Goal: Information Seeking & Learning: Learn about a topic

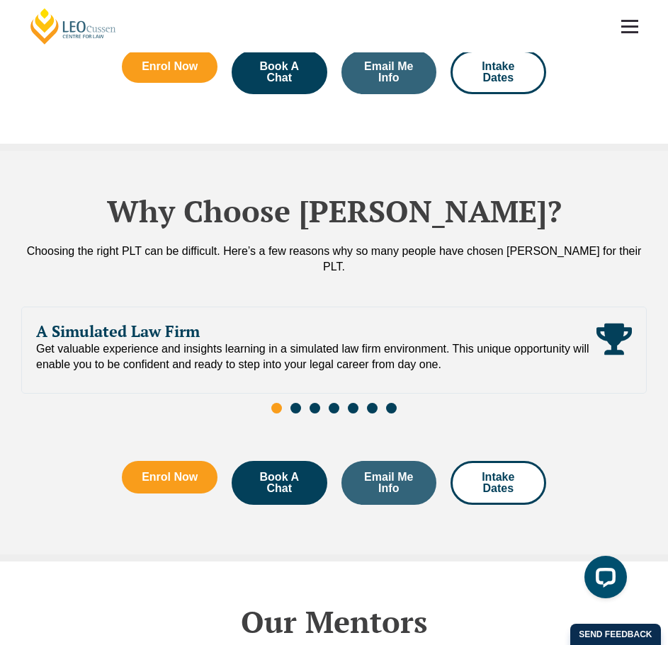
scroll to position [5685, 0]
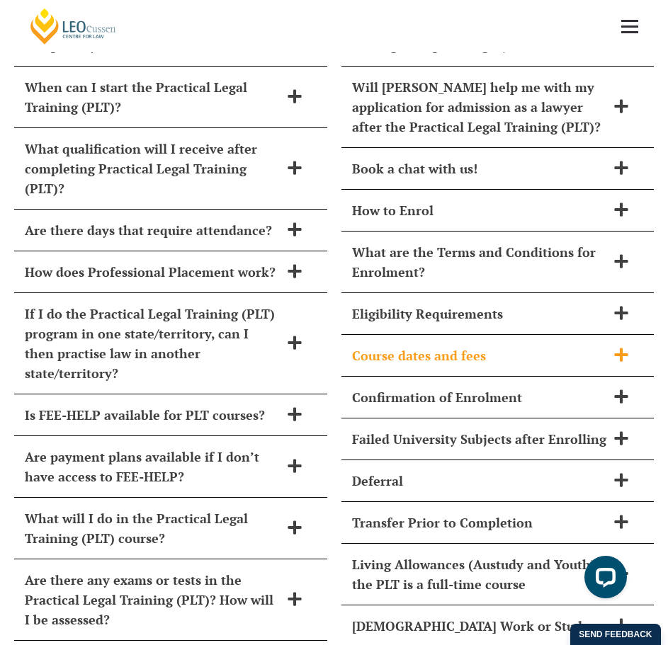
click at [503, 335] on div "Course dates and fees" at bounding box center [497, 356] width 313 height 42
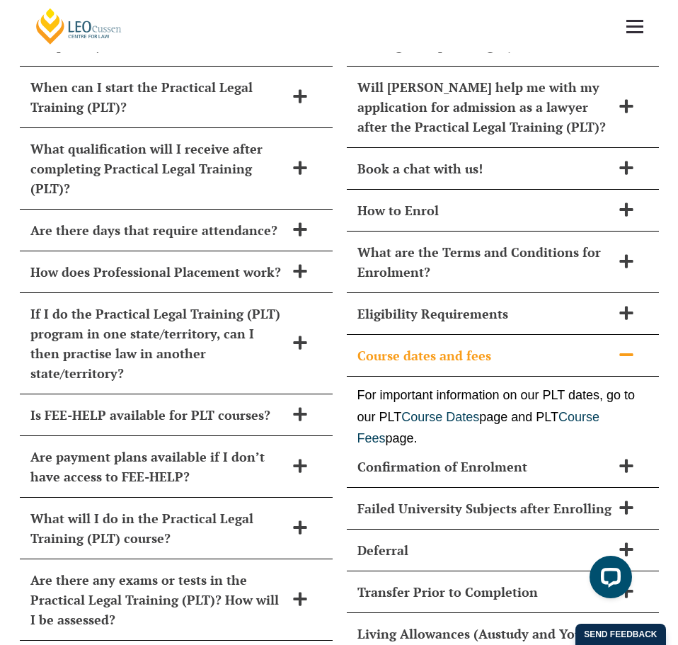
scroll to position [5679, 0]
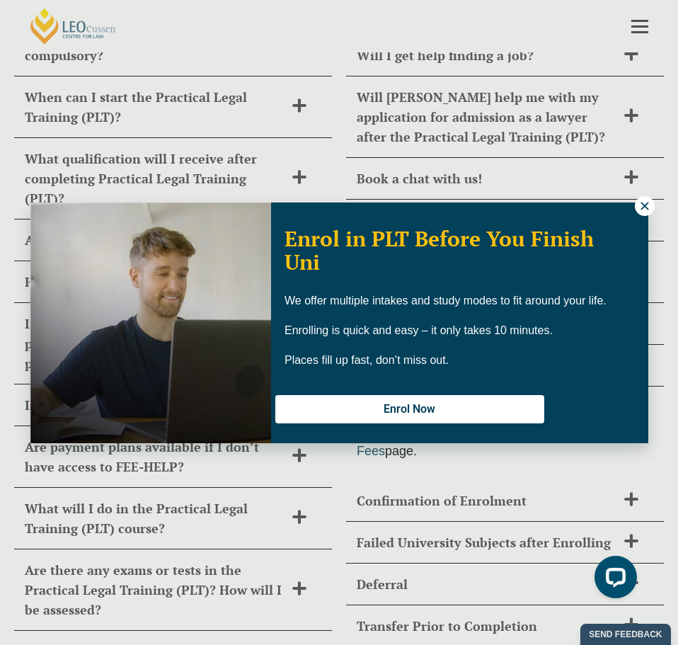
click at [640, 210] on icon at bounding box center [645, 206] width 13 height 13
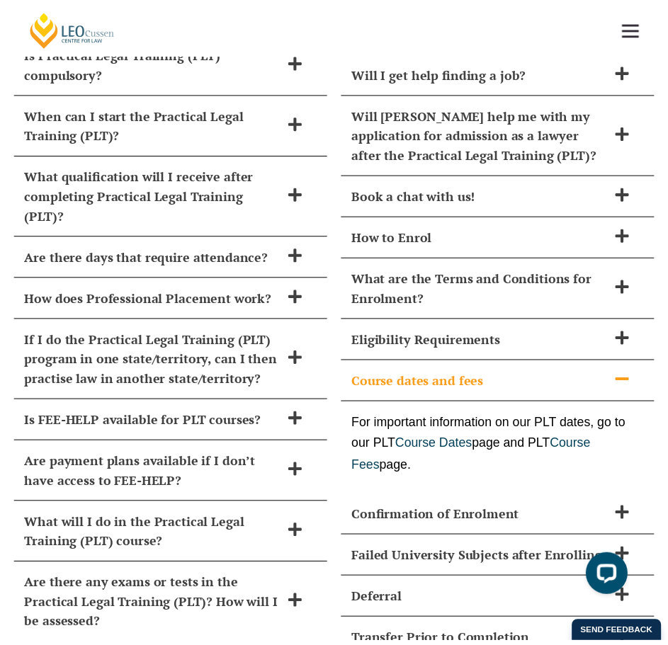
scroll to position [5685, 0]
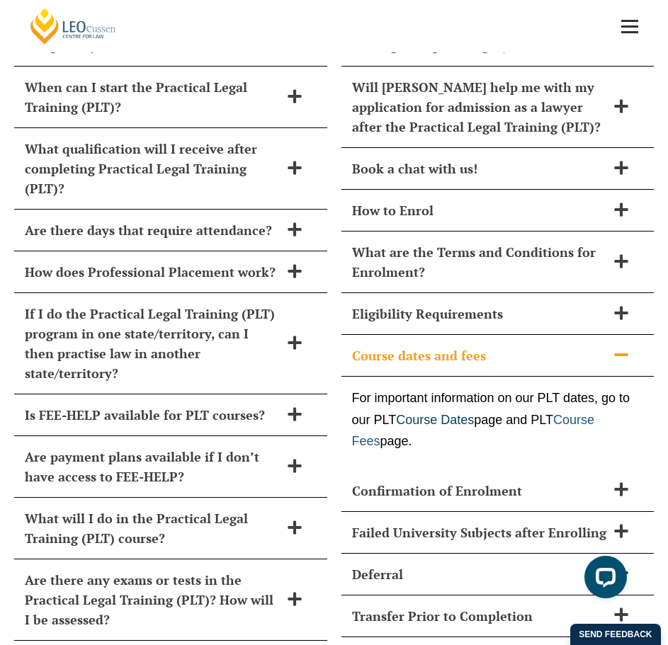
click at [370, 413] on link "Course Fees" at bounding box center [473, 431] width 243 height 36
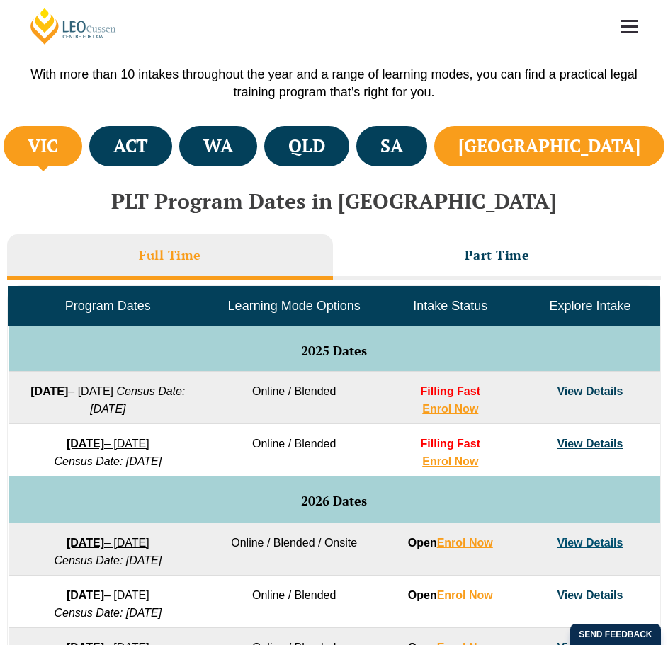
click at [623, 145] on h4 "NSW" at bounding box center [549, 146] width 182 height 23
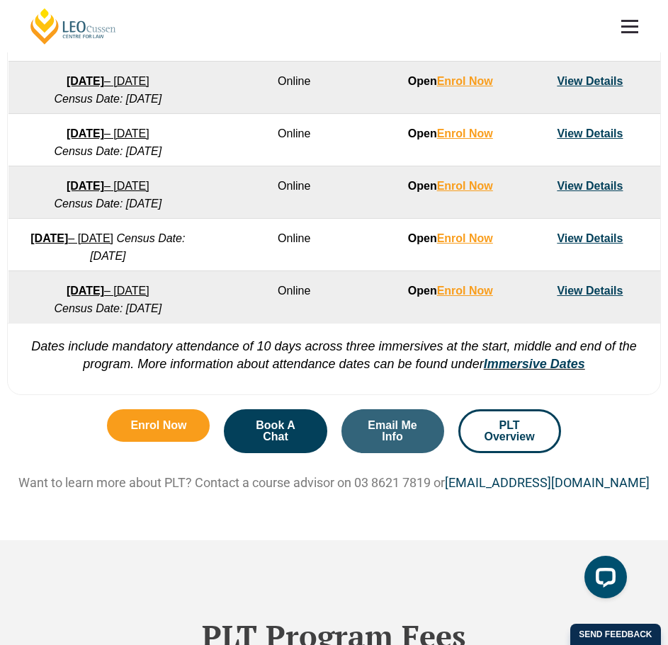
scroll to position [496, 0]
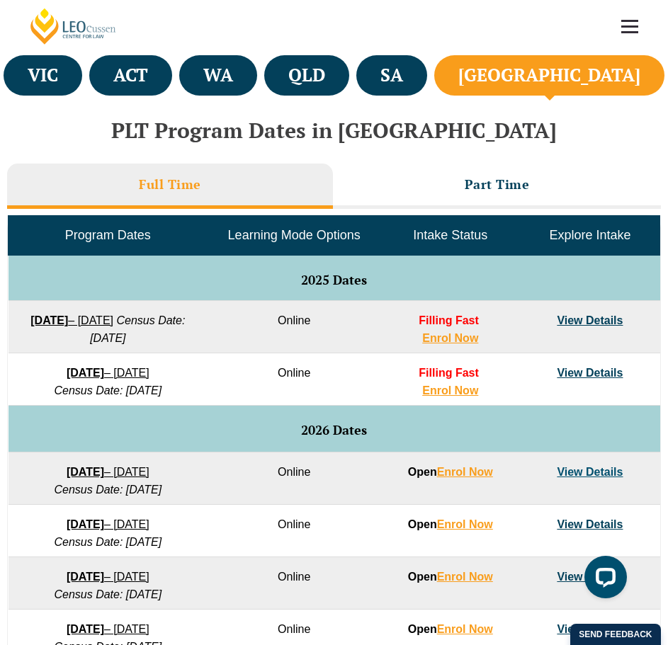
click at [586, 473] on link "View Details" at bounding box center [589, 472] width 66 height 12
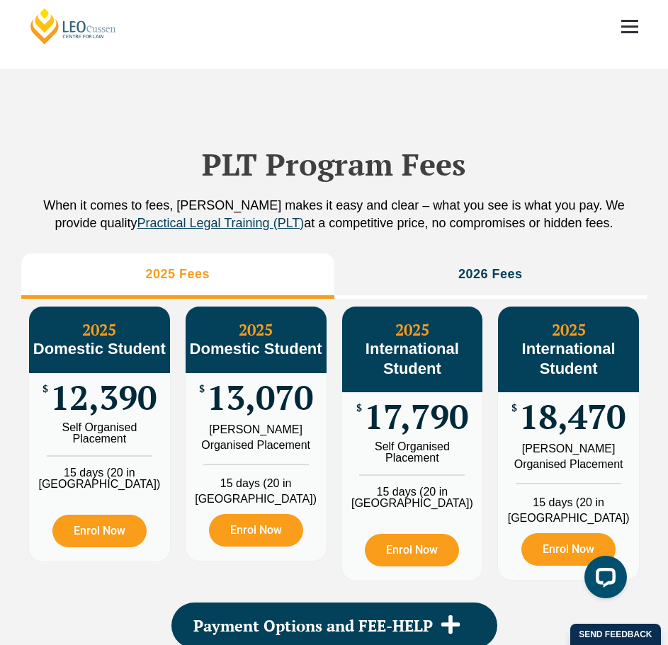
scroll to position [1487, 0]
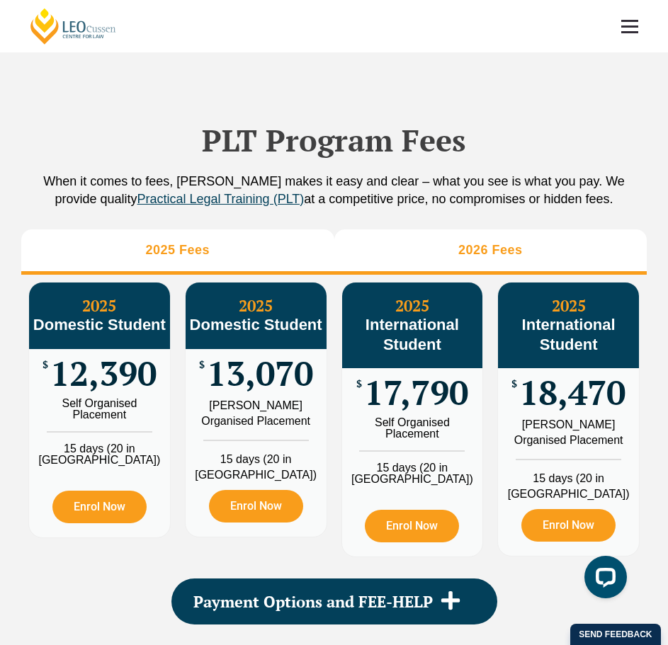
click at [450, 256] on li "2026 Fees" at bounding box center [490, 251] width 313 height 45
click at [249, 247] on li "2025 Fees" at bounding box center [177, 251] width 313 height 45
click at [530, 251] on li "2026 Fees" at bounding box center [490, 251] width 313 height 45
click at [201, 237] on li "2025 Fees" at bounding box center [177, 251] width 313 height 45
click at [508, 240] on li "2026 Fees" at bounding box center [490, 251] width 313 height 45
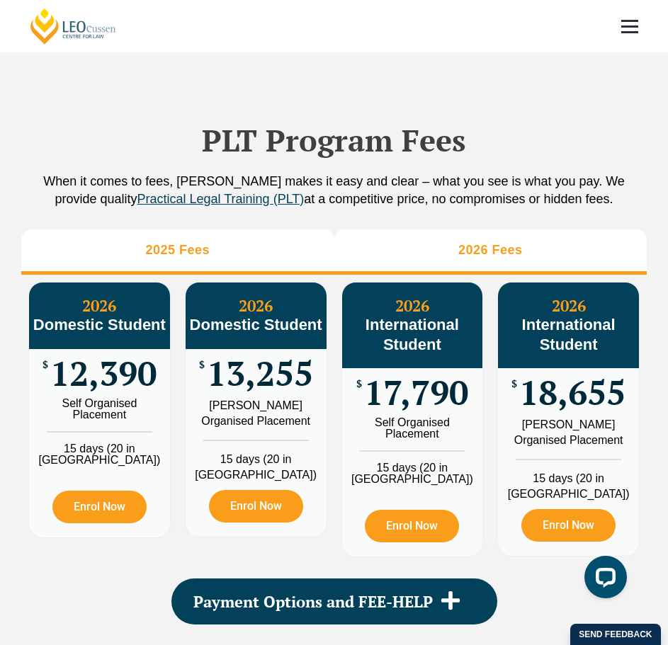
click at [149, 244] on h3 "2025 Fees" at bounding box center [177, 250] width 64 height 16
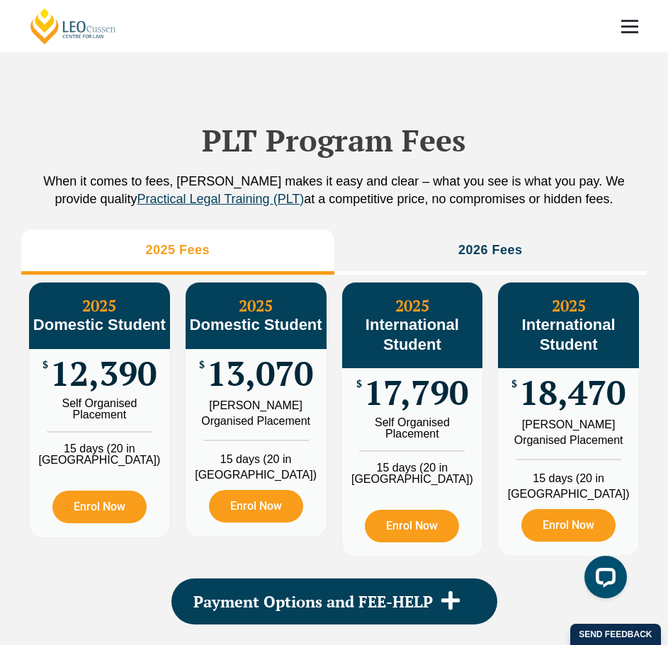
click at [481, 223] on div "PLT Program Fees When it comes to fees, Leo Cussen makes it easy and clear – wh…" at bounding box center [333, 356] width 625 height 622
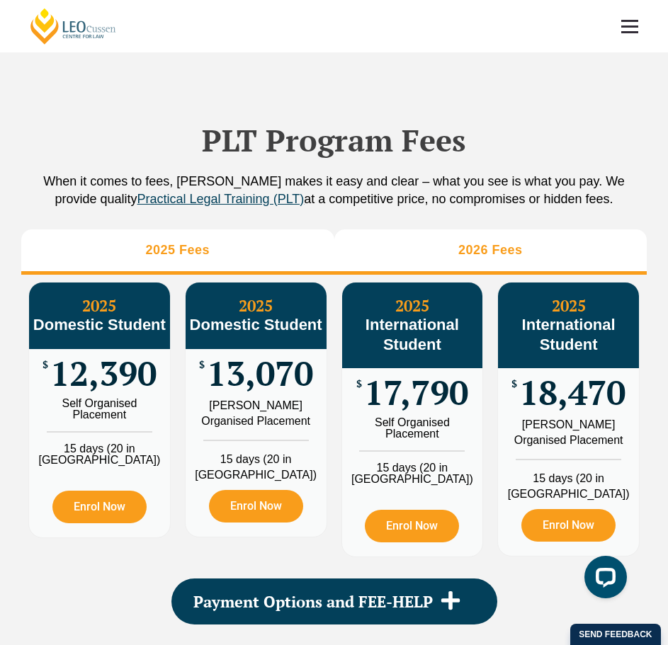
click at [489, 239] on li "2026 Fees" at bounding box center [490, 251] width 313 height 45
click at [189, 236] on li "2025 Fees" at bounding box center [177, 251] width 313 height 45
click at [526, 249] on li "2026 Fees" at bounding box center [490, 251] width 313 height 45
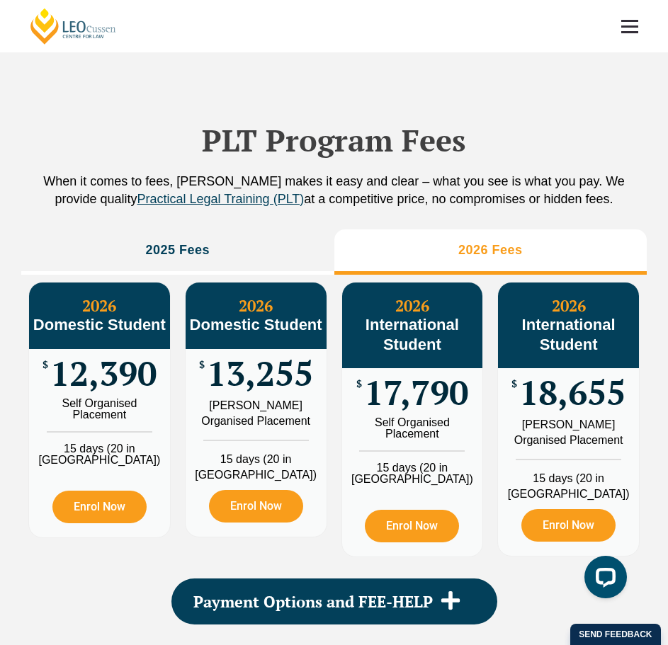
drag, startPoint x: 246, startPoint y: 311, endPoint x: 317, endPoint y: 314, distance: 71.6
click at [311, 313] on h3 "2026 Domestic Student" at bounding box center [255, 316] width 141 height 38
click at [304, 343] on div "2026 Domestic Student" at bounding box center [255, 315] width 141 height 67
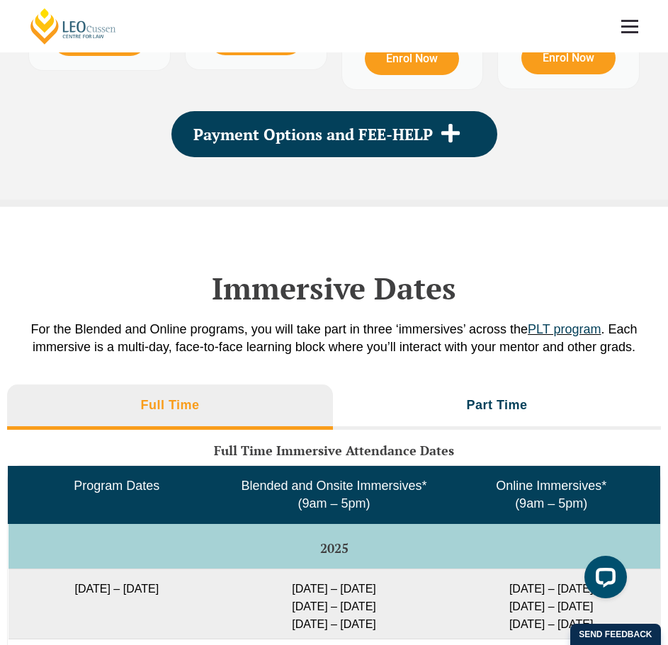
scroll to position [2053, 0]
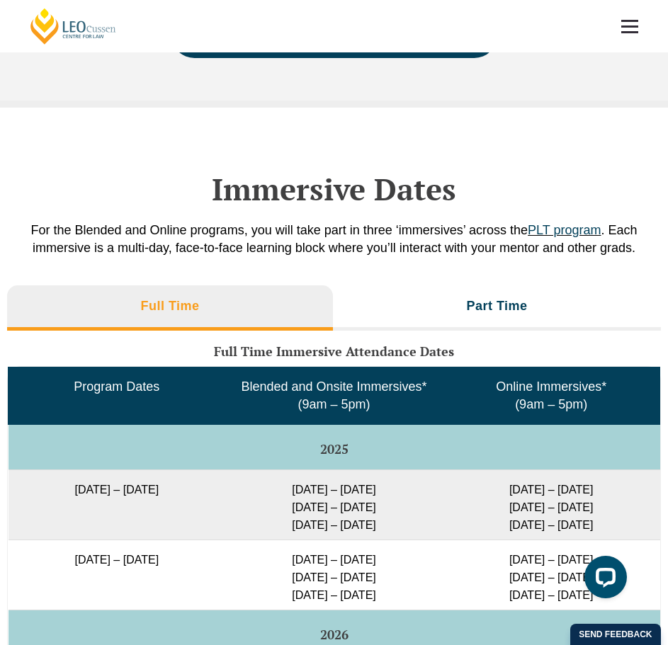
click at [361, 379] on span "Blended and Onsite Immersives* (9am – 5pm)" at bounding box center [333, 395] width 185 height 32
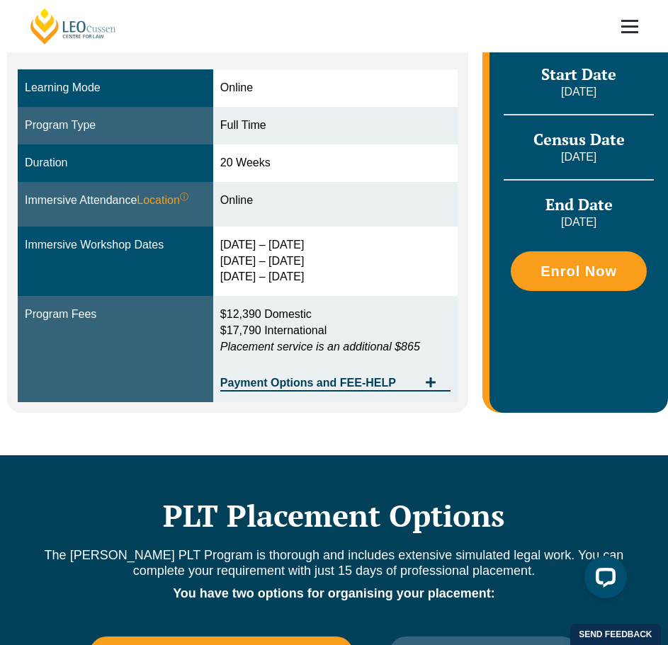
scroll to position [354, 0]
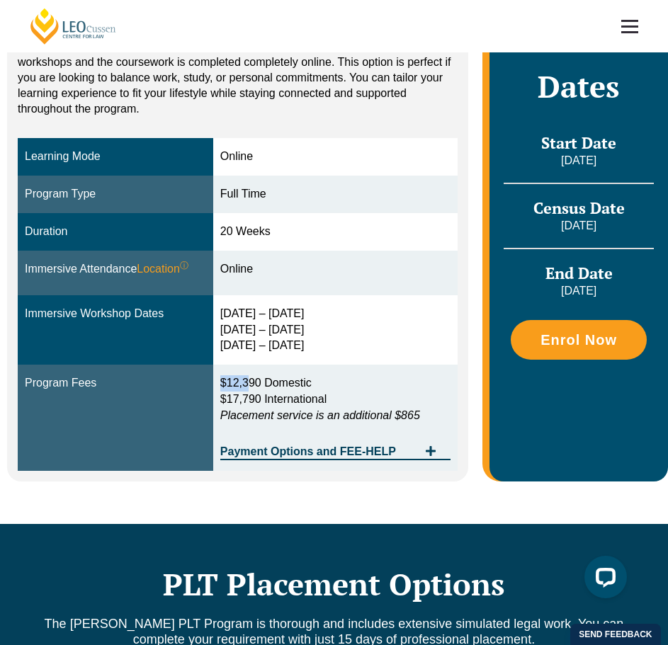
drag, startPoint x: 274, startPoint y: 359, endPoint x: 406, endPoint y: 378, distance: 133.8
click at [401, 379] on p "$12,390 Domestic $17,790 International Placement service is an additional $865" at bounding box center [335, 399] width 230 height 49
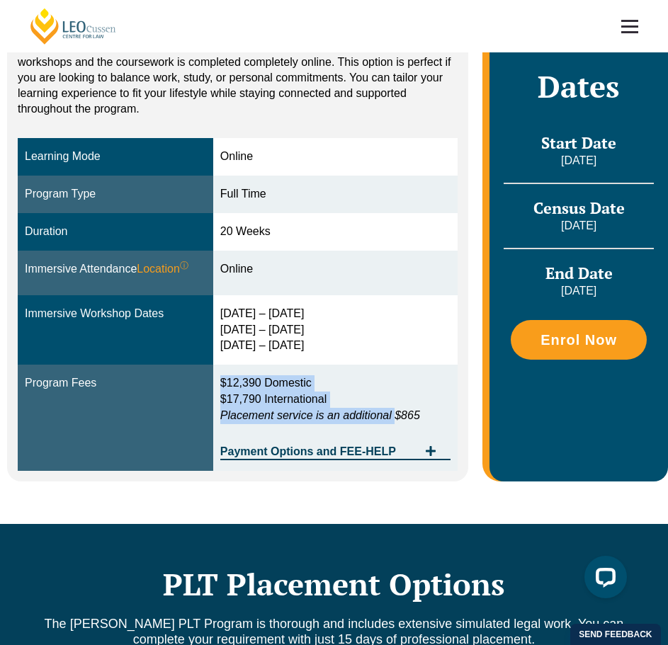
click at [350, 375] on p "$12,390 Domestic $17,790 International Placement service is an additional $865" at bounding box center [335, 399] width 230 height 49
drag, startPoint x: 415, startPoint y: 387, endPoint x: 225, endPoint y: 379, distance: 189.9
click at [225, 409] on em "Placement service is an additional $865" at bounding box center [320, 415] width 200 height 12
click at [413, 409] on em "Placement service is an additional $865" at bounding box center [320, 415] width 200 height 12
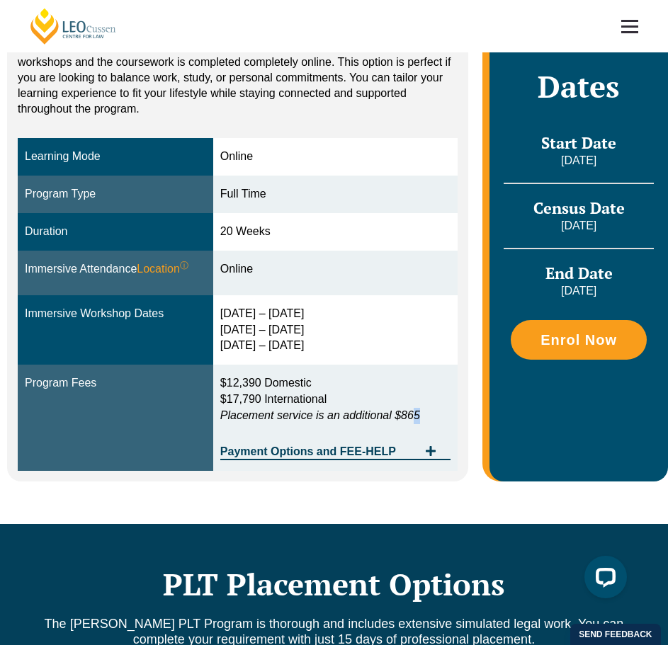
drag, startPoint x: 421, startPoint y: 386, endPoint x: 219, endPoint y: 391, distance: 201.8
click at [248, 409] on em "Placement service is an additional $865" at bounding box center [320, 415] width 200 height 12
click at [300, 409] on em "Placement service is an additional $865" at bounding box center [320, 415] width 200 height 12
drag, startPoint x: 229, startPoint y: 371, endPoint x: 324, endPoint y: 384, distance: 95.0
click at [304, 379] on p "$12,390 Domestic $17,790 International Placement service is an additional $865" at bounding box center [335, 399] width 230 height 49
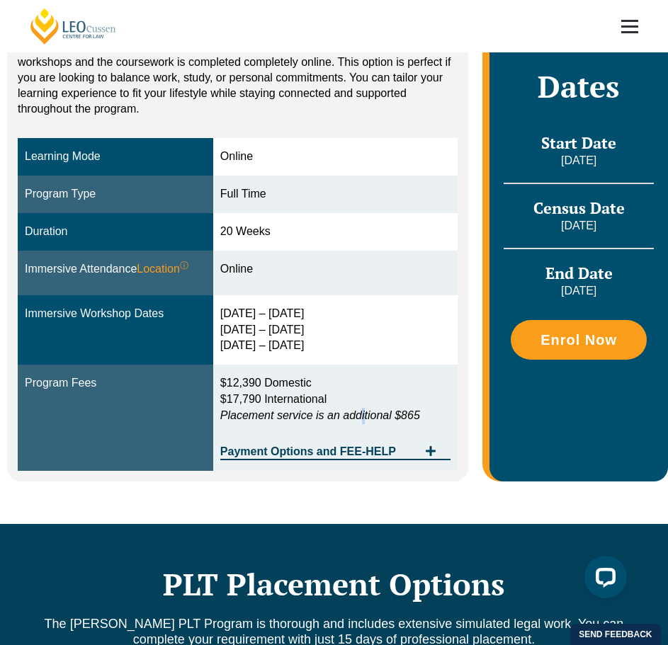
click at [368, 409] on em "Placement service is an additional $865" at bounding box center [320, 415] width 200 height 12
click at [386, 409] on em "Placement service is an additional $865" at bounding box center [320, 415] width 200 height 12
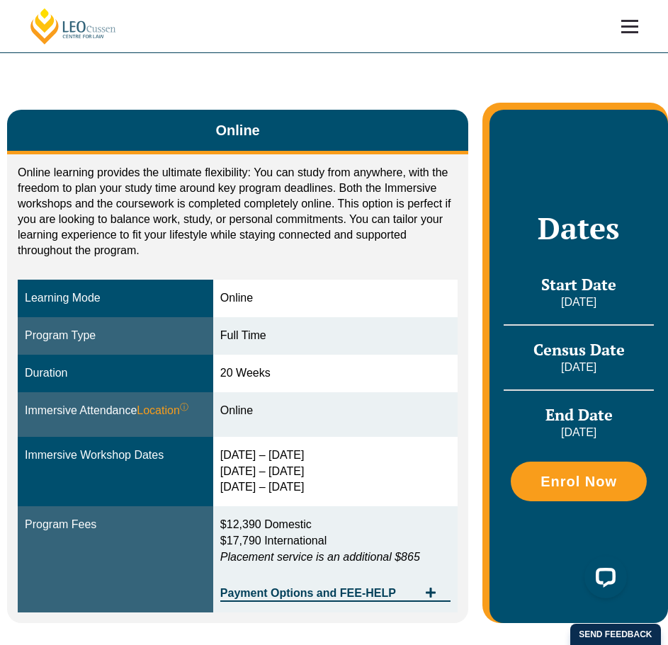
drag, startPoint x: 229, startPoint y: 342, endPoint x: 325, endPoint y: 343, distance: 95.6
click at [322, 365] on div "20 Weeks" at bounding box center [335, 373] width 230 height 16
click at [325, 365] on div "20 Weeks" at bounding box center [335, 373] width 230 height 16
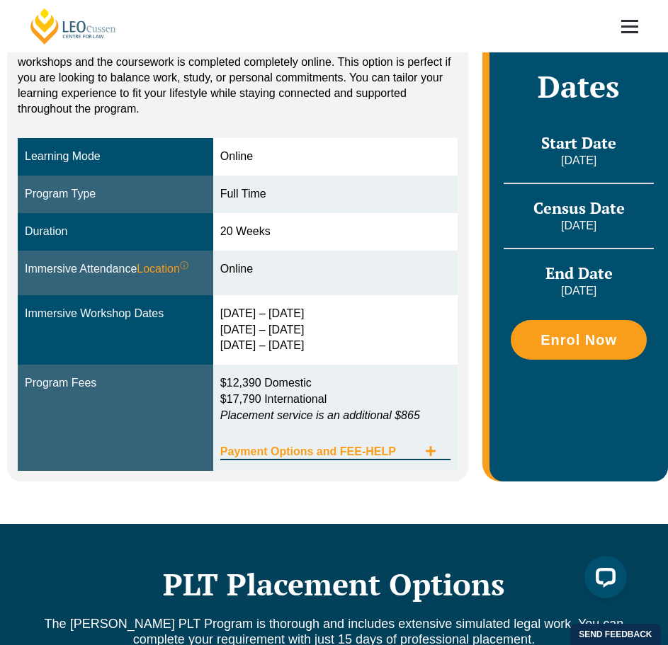
click at [363, 431] on div "Payment Options and FEE-HELP" at bounding box center [335, 445] width 230 height 29
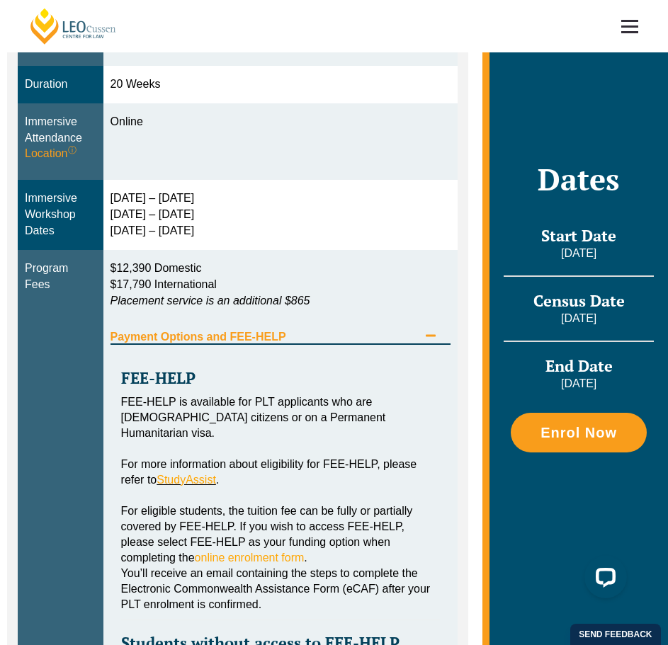
scroll to position [637, 0]
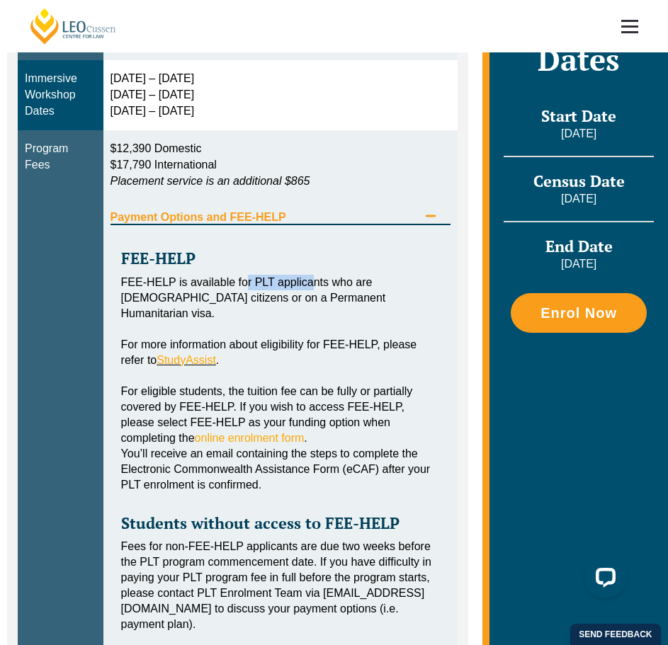
drag, startPoint x: 249, startPoint y: 264, endPoint x: 382, endPoint y: 275, distance: 134.3
click at [418, 275] on div "FEE-HELP is available for PLT applicants who are [DEMOGRAPHIC_DATA] citizens or…" at bounding box center [280, 298] width 319 height 47
click at [388, 275] on div "FEE-HELP is available for PLT applicants who are [DEMOGRAPHIC_DATA] citizens or…" at bounding box center [280, 298] width 319 height 47
drag, startPoint x: 321, startPoint y: 275, endPoint x: 395, endPoint y: 298, distance: 77.7
click at [394, 295] on div "FEE-HELP FEE-HELP is available for PLT applicants who are [DEMOGRAPHIC_DATA] ci…" at bounding box center [280, 457] width 341 height 464
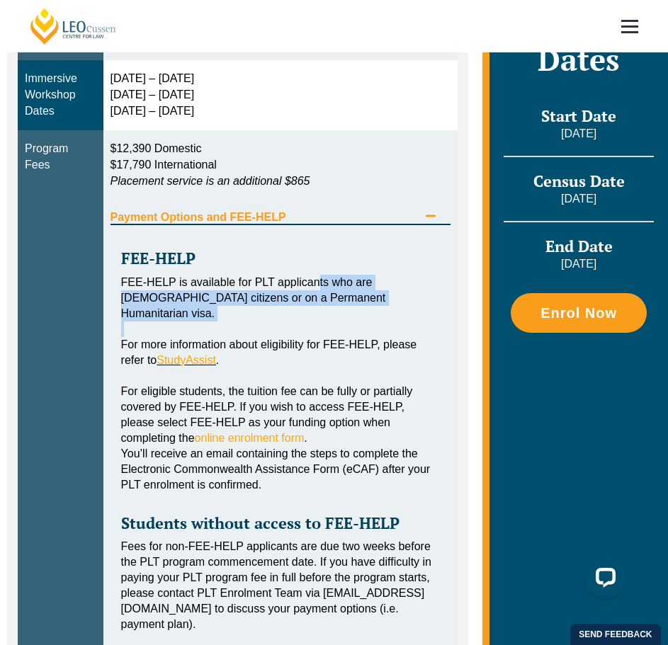
click at [398, 321] on div "Tabs. Open items with Enter or Space, close with Escape and navigate using the …" at bounding box center [280, 329] width 319 height 16
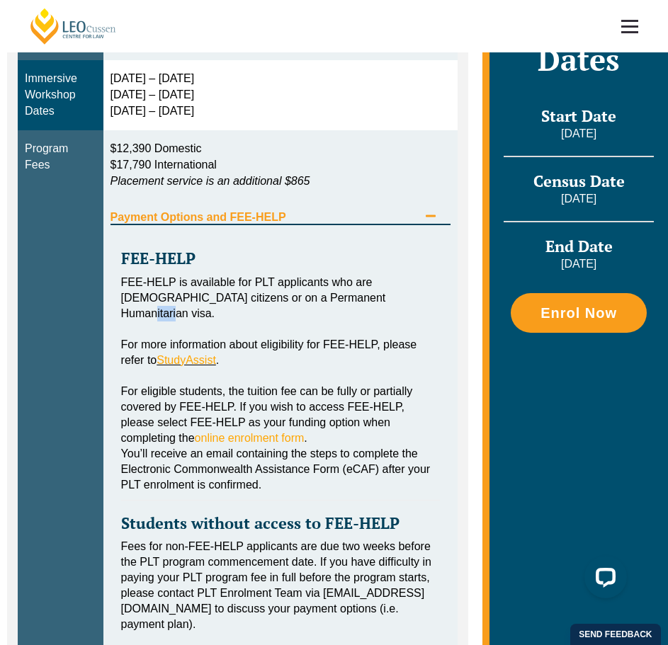
drag, startPoint x: 382, startPoint y: 281, endPoint x: 197, endPoint y: 282, distance: 184.8
click at [189, 280] on div "FEE-HELP is available for PLT applicants who are [DEMOGRAPHIC_DATA] citizens or…" at bounding box center [280, 298] width 319 height 47
click at [351, 284] on div "FEE-HELP is available for PLT applicants who are [DEMOGRAPHIC_DATA] citizens or…" at bounding box center [280, 298] width 319 height 47
drag, startPoint x: 382, startPoint y: 287, endPoint x: 398, endPoint y: 286, distance: 15.6
click at [408, 287] on div "FEE-HELP is available for PLT applicants who are [DEMOGRAPHIC_DATA] citizens or…" at bounding box center [280, 298] width 319 height 47
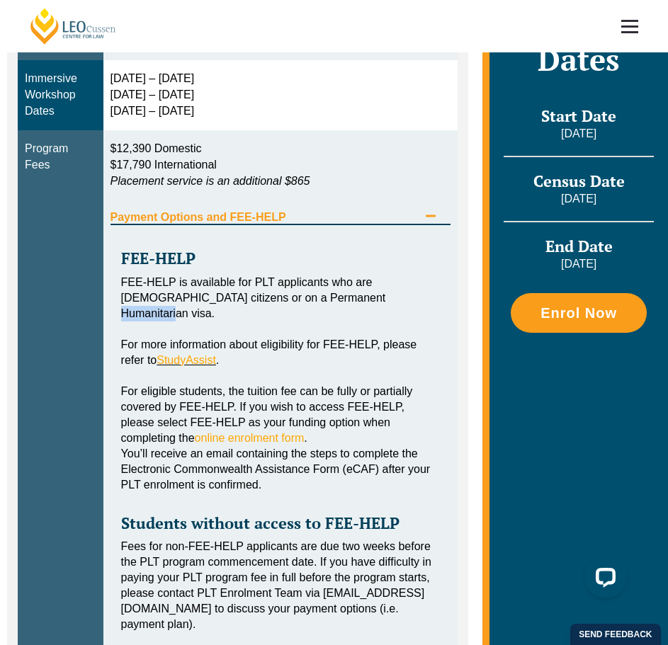
click at [398, 286] on div "FEE-HELP is available for PLT applicants who are [DEMOGRAPHIC_DATA] citizens or…" at bounding box center [280, 298] width 319 height 47
